Goal: Task Accomplishment & Management: Manage account settings

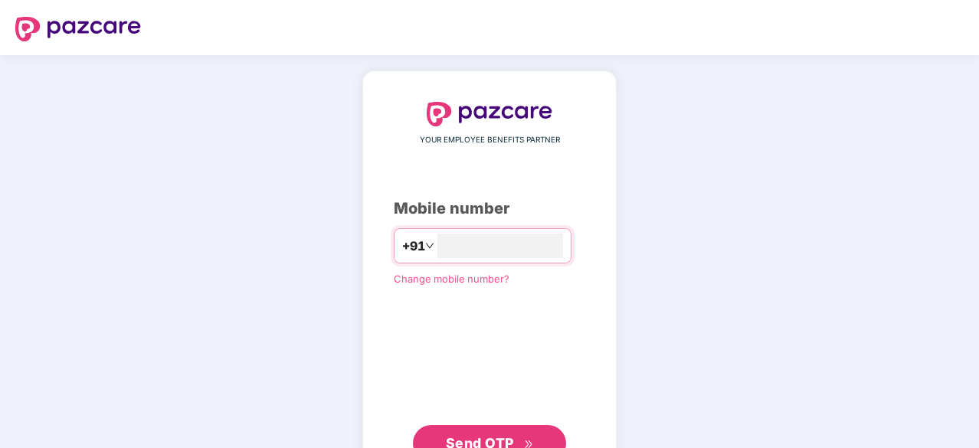
type input "**********"
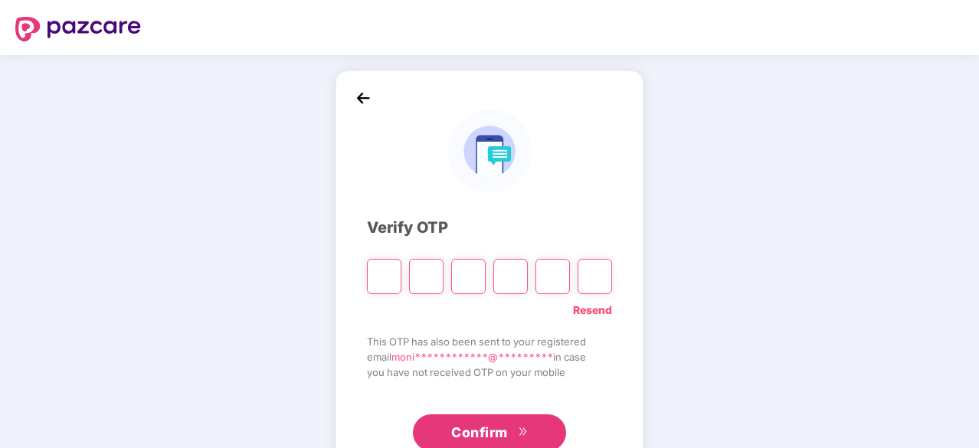
type input "*"
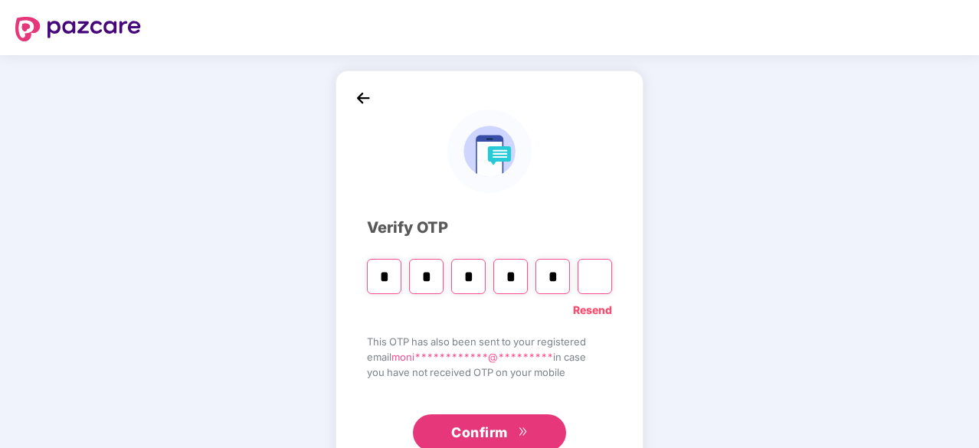
type input "*"
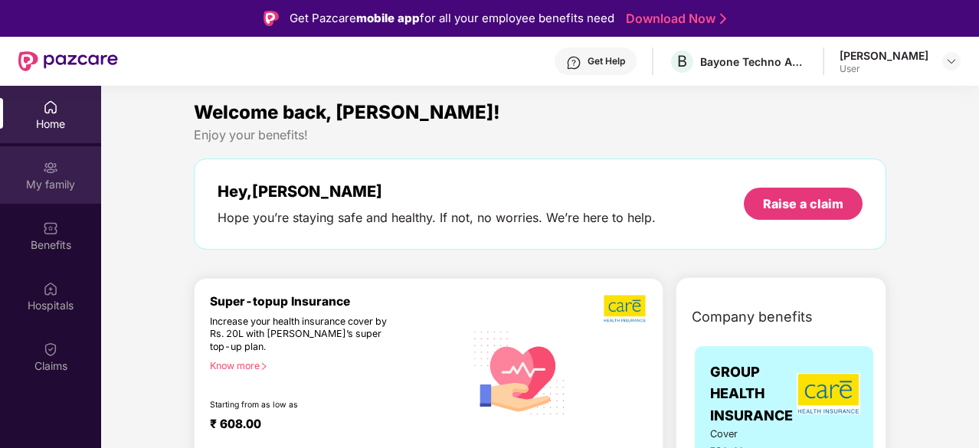
click at [87, 175] on div "My family" at bounding box center [50, 174] width 101 height 57
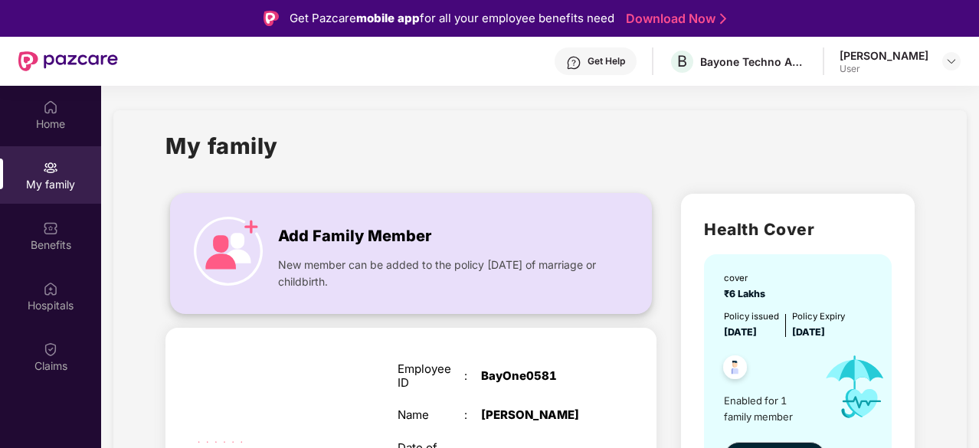
click at [498, 279] on span "New member can be added to the policy [DATE] of marriage or childbirth." at bounding box center [440, 274] width 325 height 34
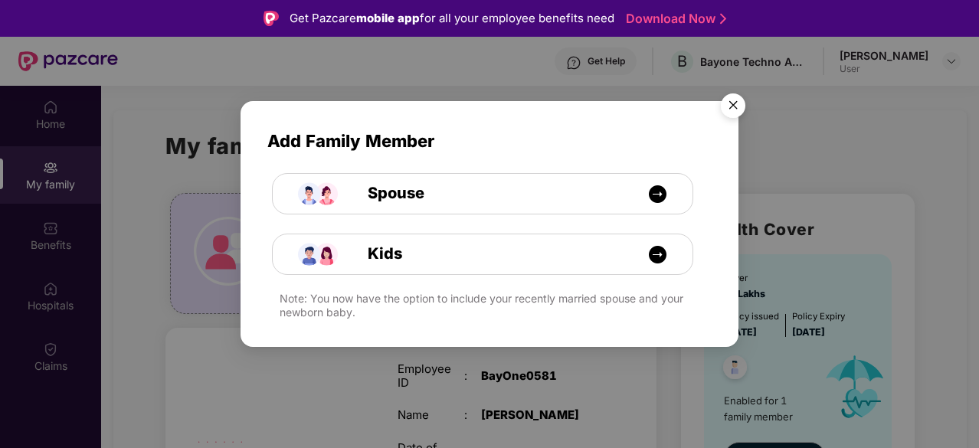
click at [740, 99] on img "Close" at bounding box center [732, 108] width 43 height 43
